Goal: Information Seeking & Learning: Learn about a topic

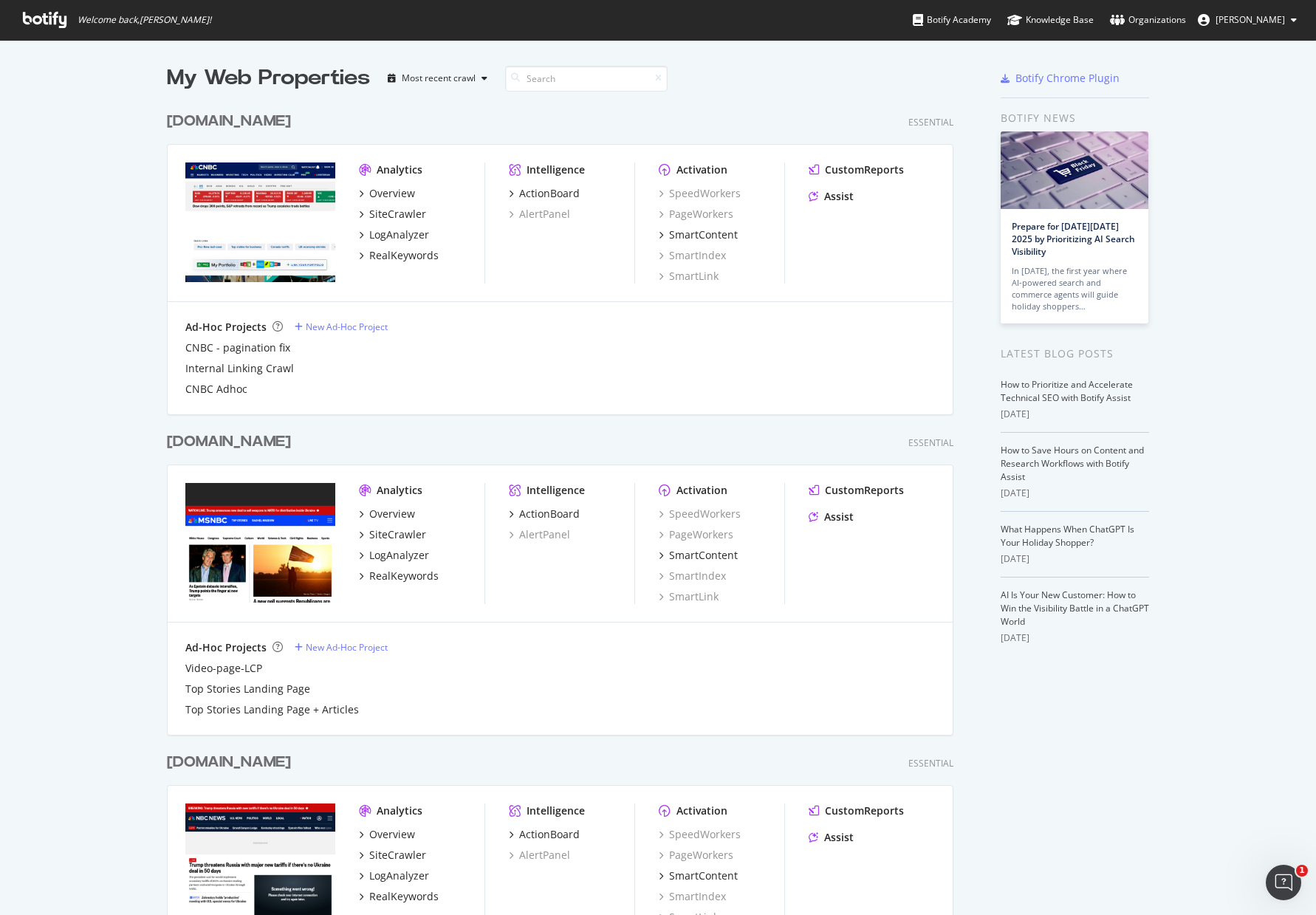
click at [431, 338] on div "Ad-Hoc Projects New Ad-Hoc Project CNBC - pagination fix Internal Linking Crawl…" at bounding box center [560, 358] width 749 height 77
click at [393, 193] on div "Overview" at bounding box center [392, 194] width 46 height 15
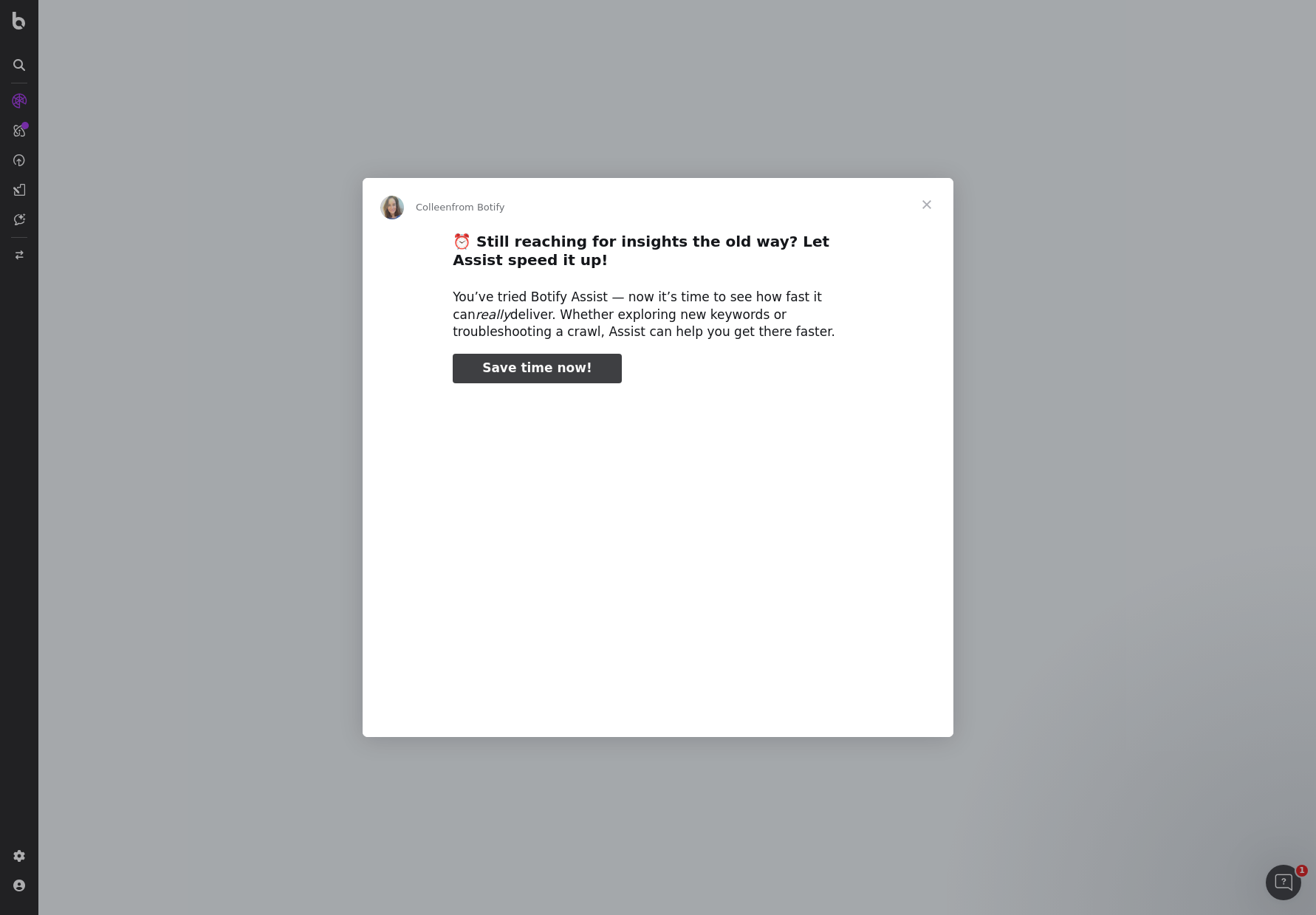
type input "214940"
click at [937, 196] on span "Close" at bounding box center [926, 204] width 53 height 53
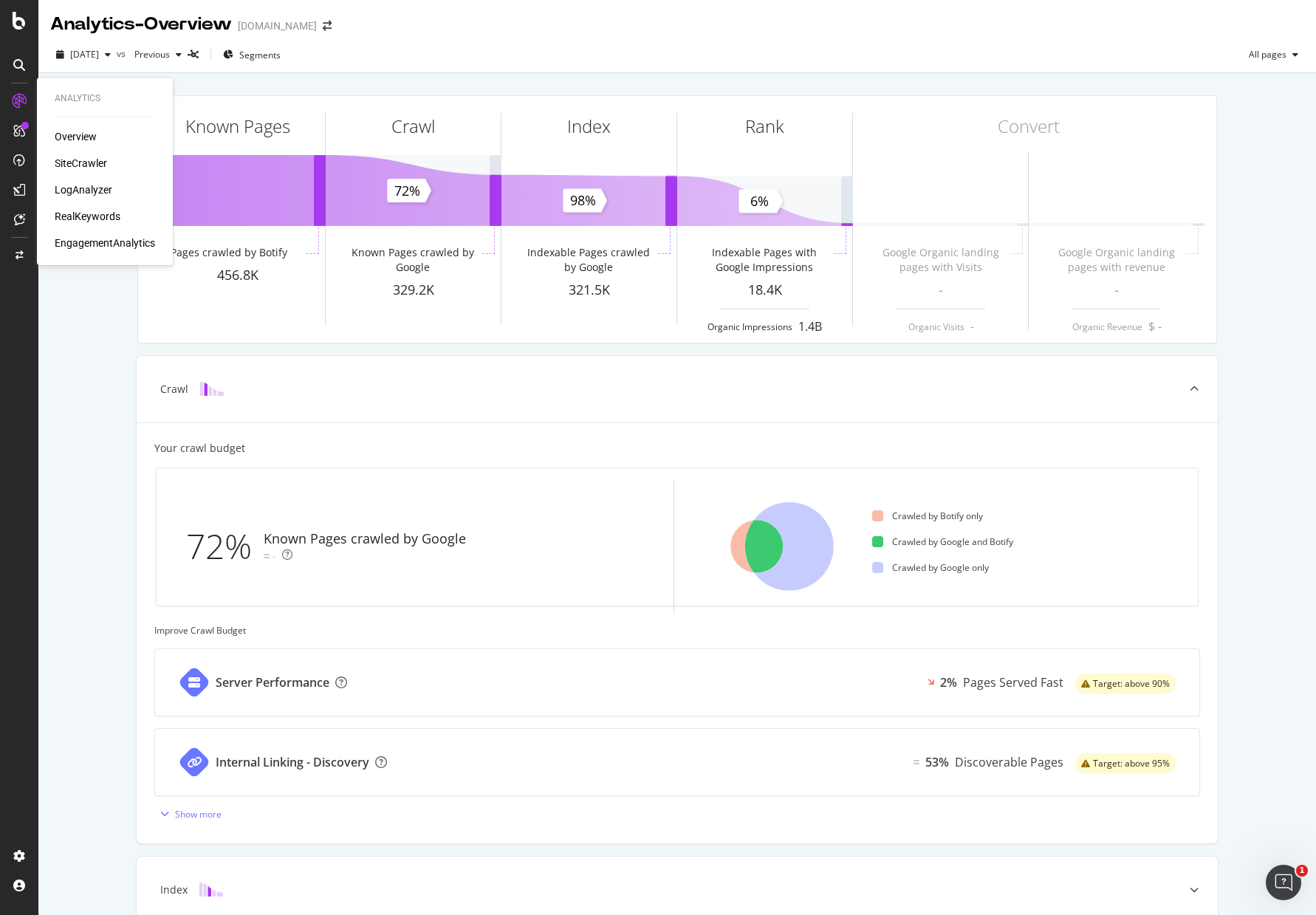
click at [67, 194] on div "LogAnalyzer" at bounding box center [83, 190] width 58 height 15
